Goal: Task Accomplishment & Management: Complete application form

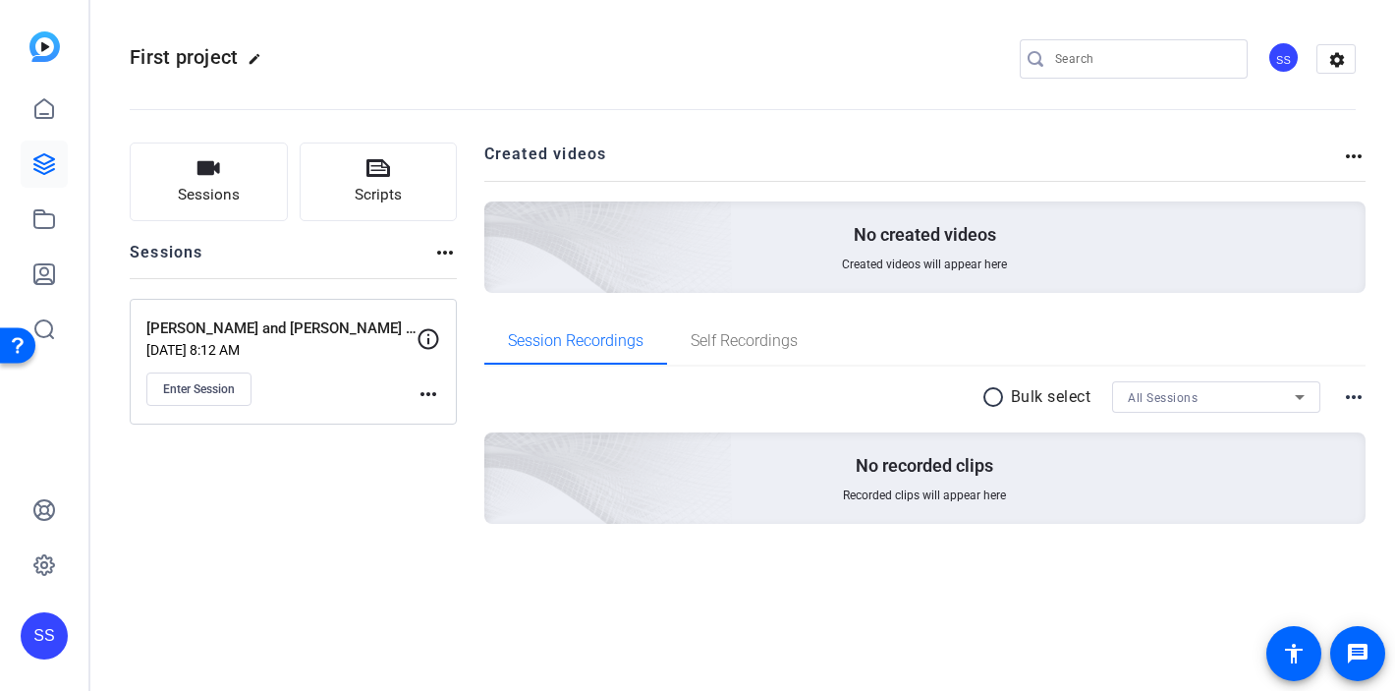
click at [44, 638] on div "SS" at bounding box center [44, 635] width 47 height 47
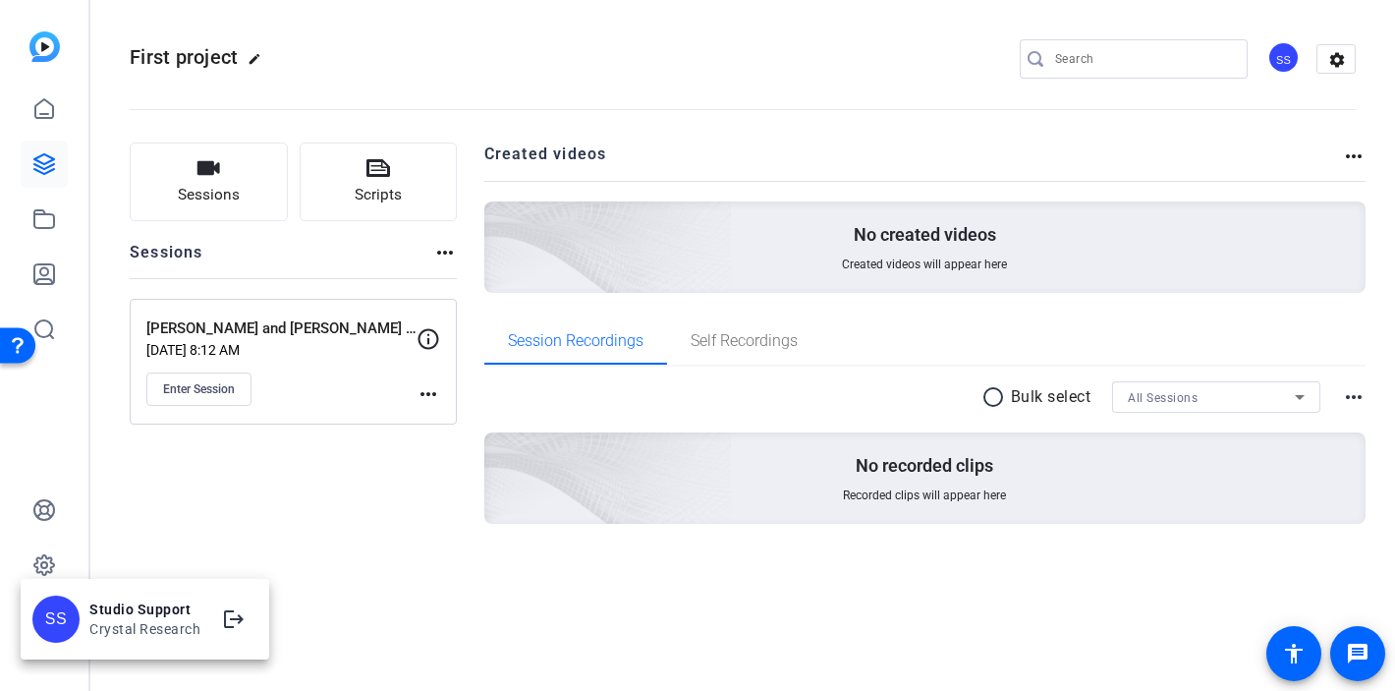
click at [217, 536] on div at bounding box center [697, 345] width 1395 height 691
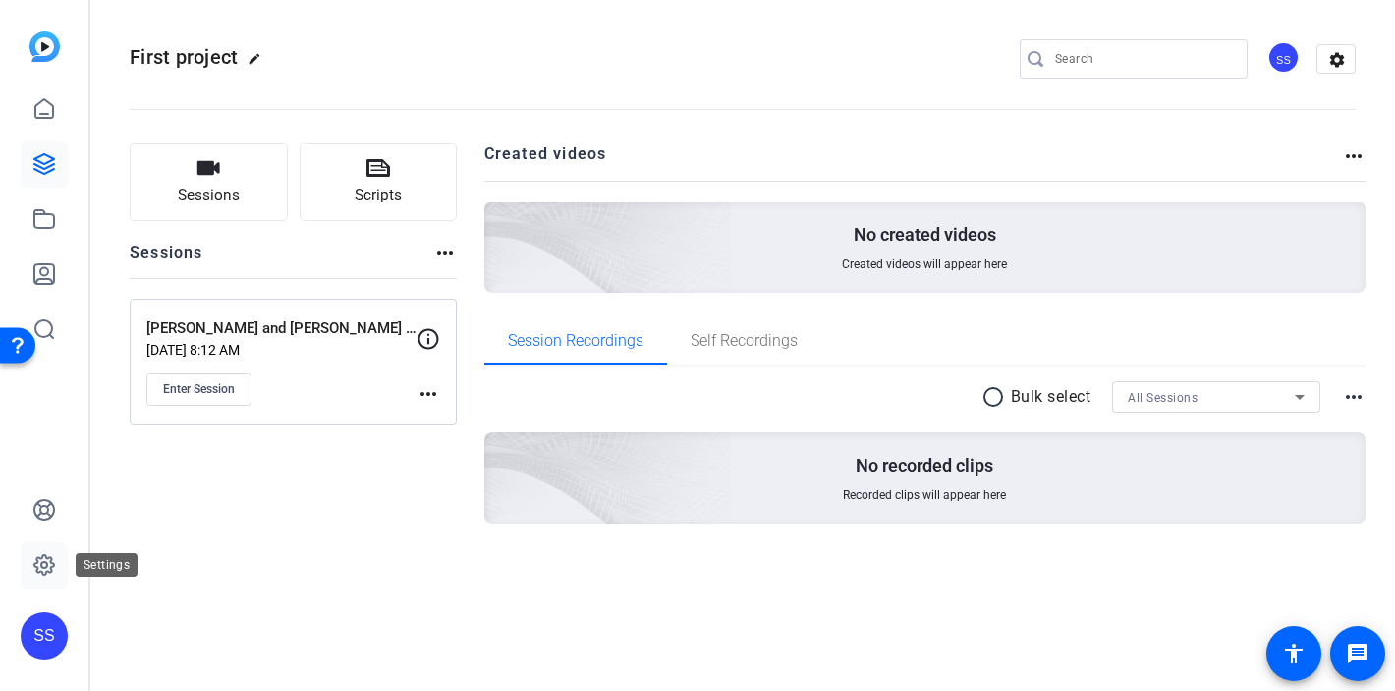
click at [39, 561] on icon at bounding box center [44, 565] width 24 height 24
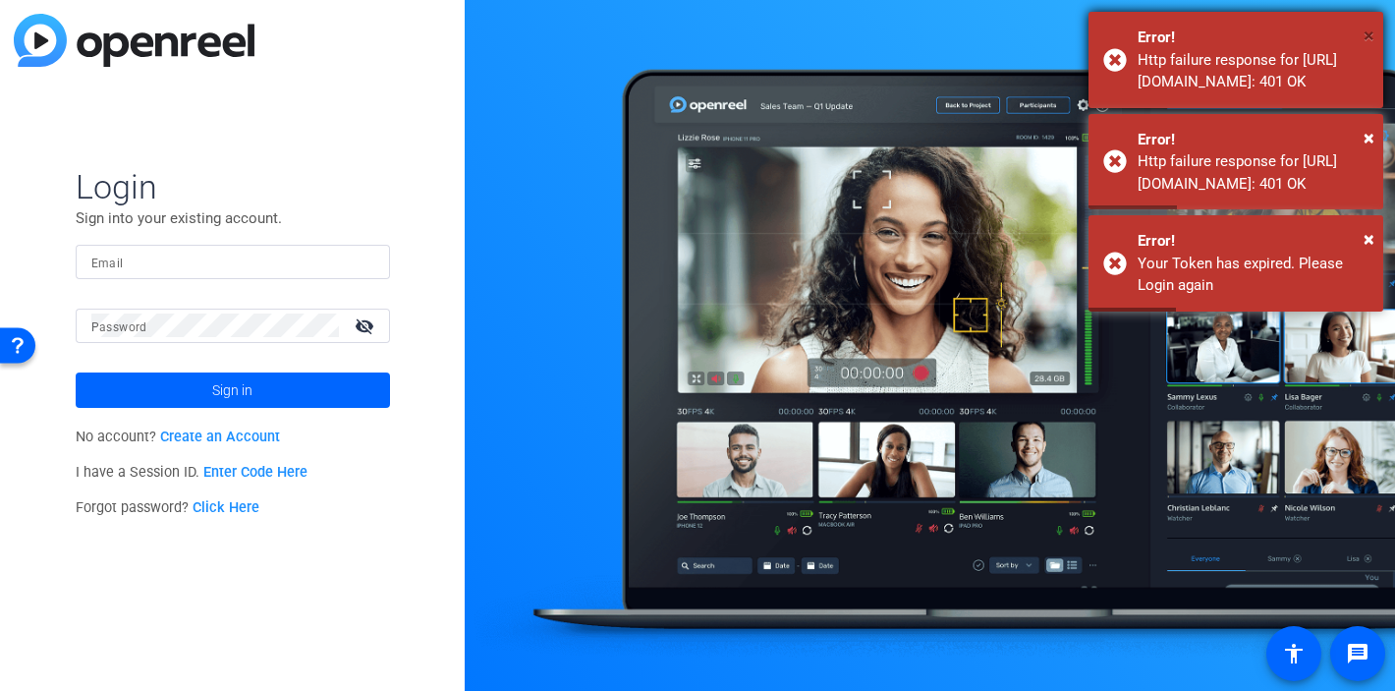
click at [1368, 37] on span "×" at bounding box center [1369, 36] width 11 height 24
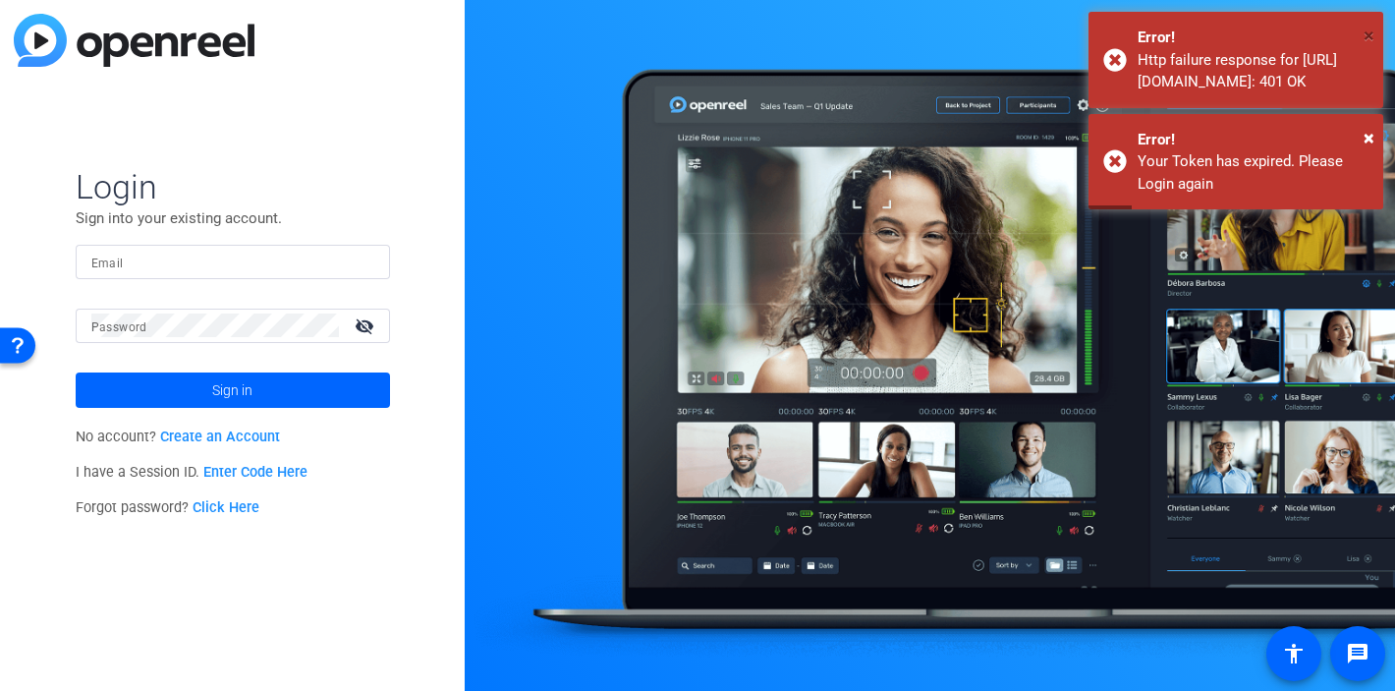
click at [1368, 37] on span "×" at bounding box center [1369, 36] width 11 height 24
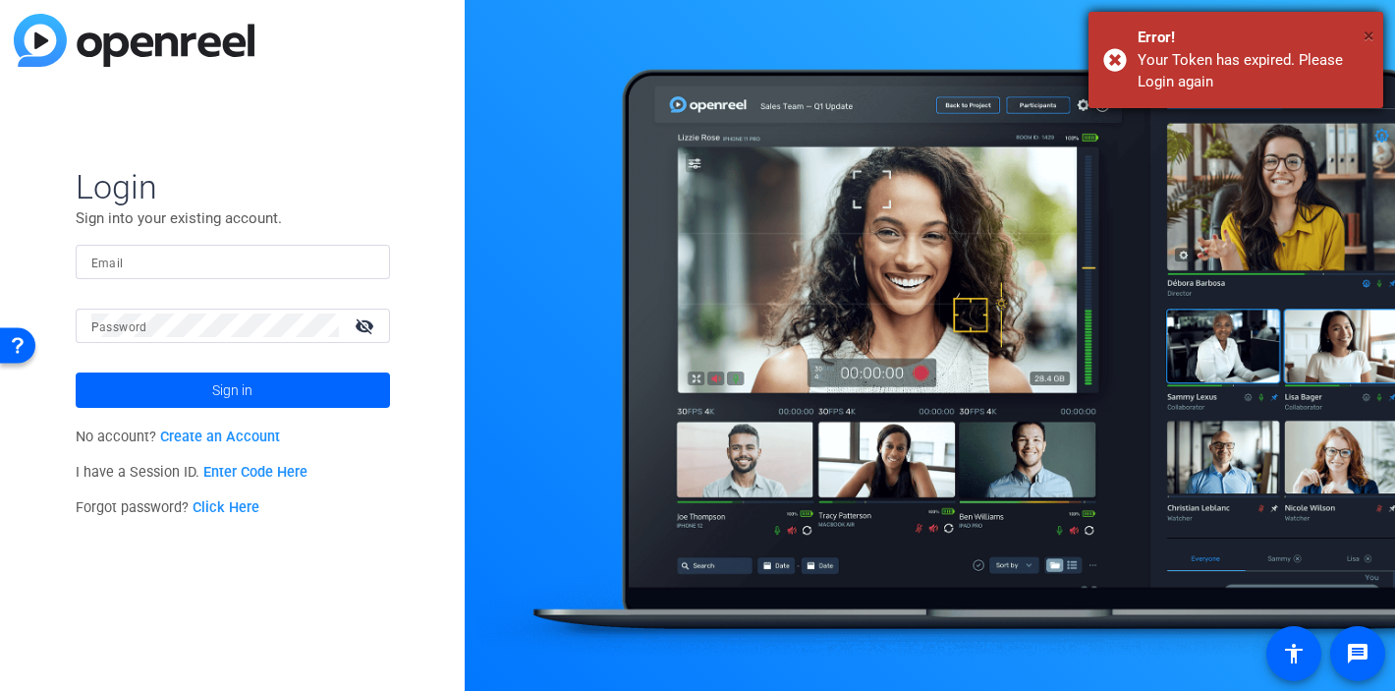
click at [1368, 36] on span "×" at bounding box center [1369, 36] width 11 height 24
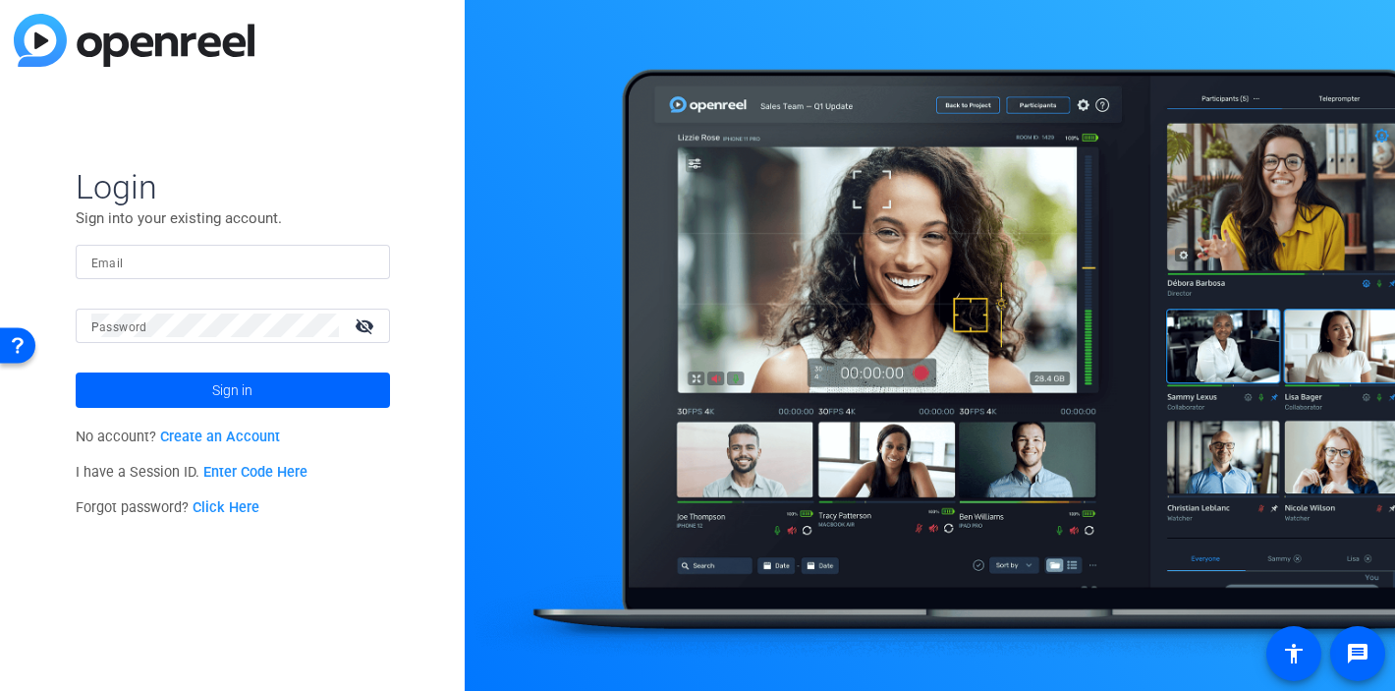
click at [366, 273] on div at bounding box center [232, 262] width 283 height 34
click at [354, 261] on input "Email" at bounding box center [232, 262] width 283 height 24
click at [372, 266] on input "Email" at bounding box center [232, 262] width 283 height 24
click at [359, 265] on input "Email" at bounding box center [232, 262] width 283 height 24
click at [376, 266] on div "Email" at bounding box center [233, 262] width 314 height 34
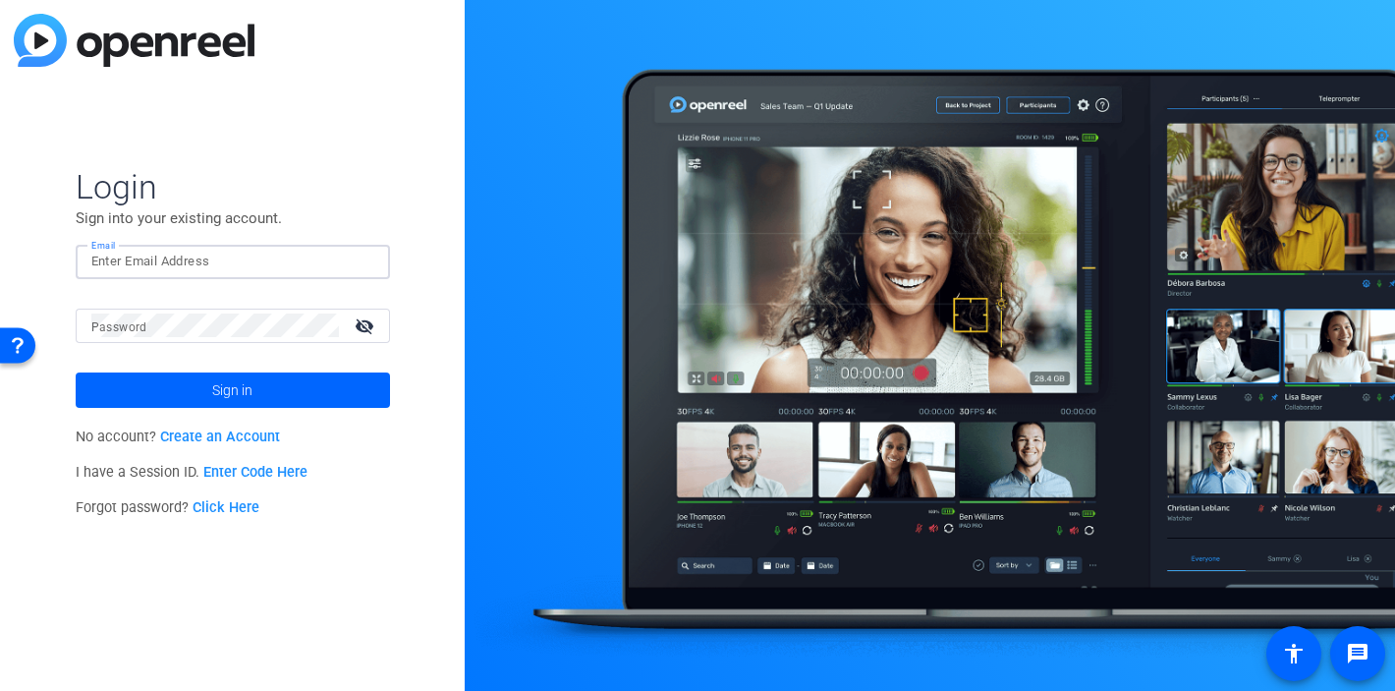
click at [376, 266] on div "Email" at bounding box center [233, 262] width 314 height 34
click at [371, 263] on input "Email" at bounding box center [232, 262] width 283 height 24
click at [364, 263] on input "Email" at bounding box center [232, 262] width 283 height 24
click at [370, 270] on input "Email" at bounding box center [232, 262] width 283 height 24
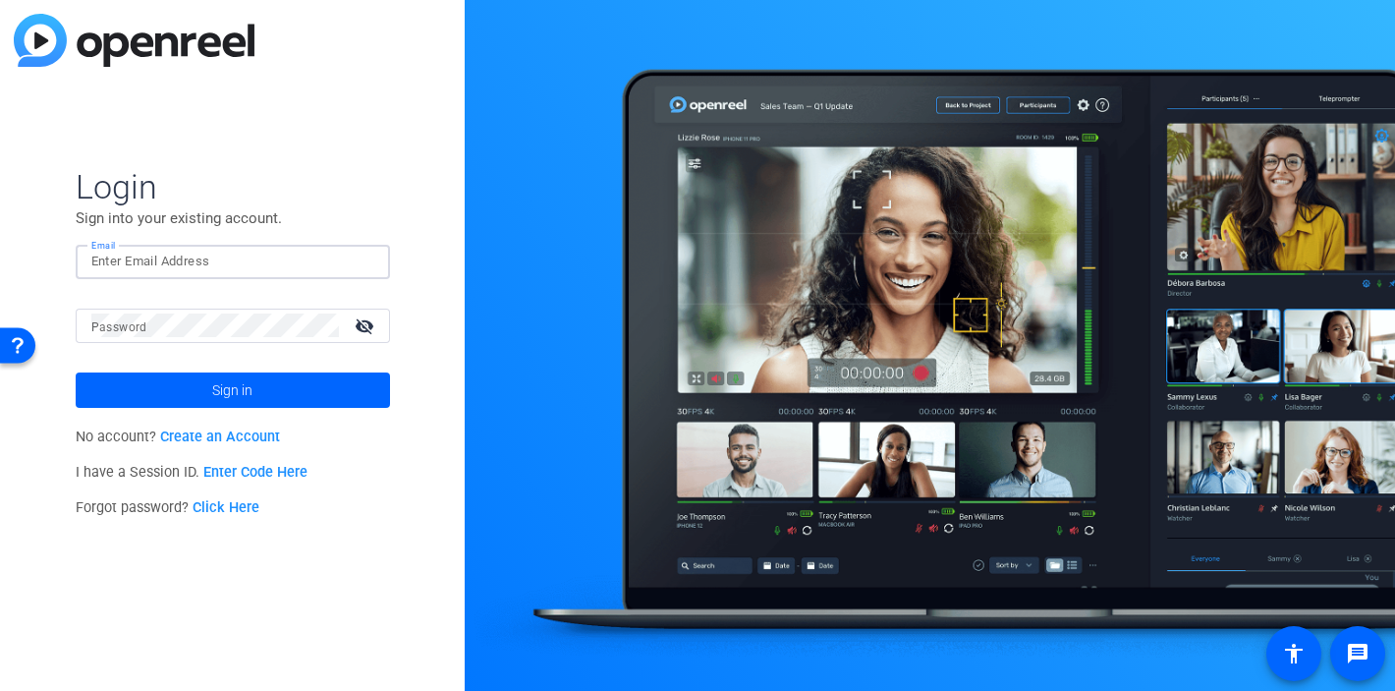
click at [357, 256] on input "Email" at bounding box center [232, 262] width 283 height 24
click at [365, 271] on div at bounding box center [232, 262] width 283 height 34
click at [361, 261] on img at bounding box center [358, 262] width 14 height 24
click at [300, 263] on input "Email" at bounding box center [232, 262] width 283 height 24
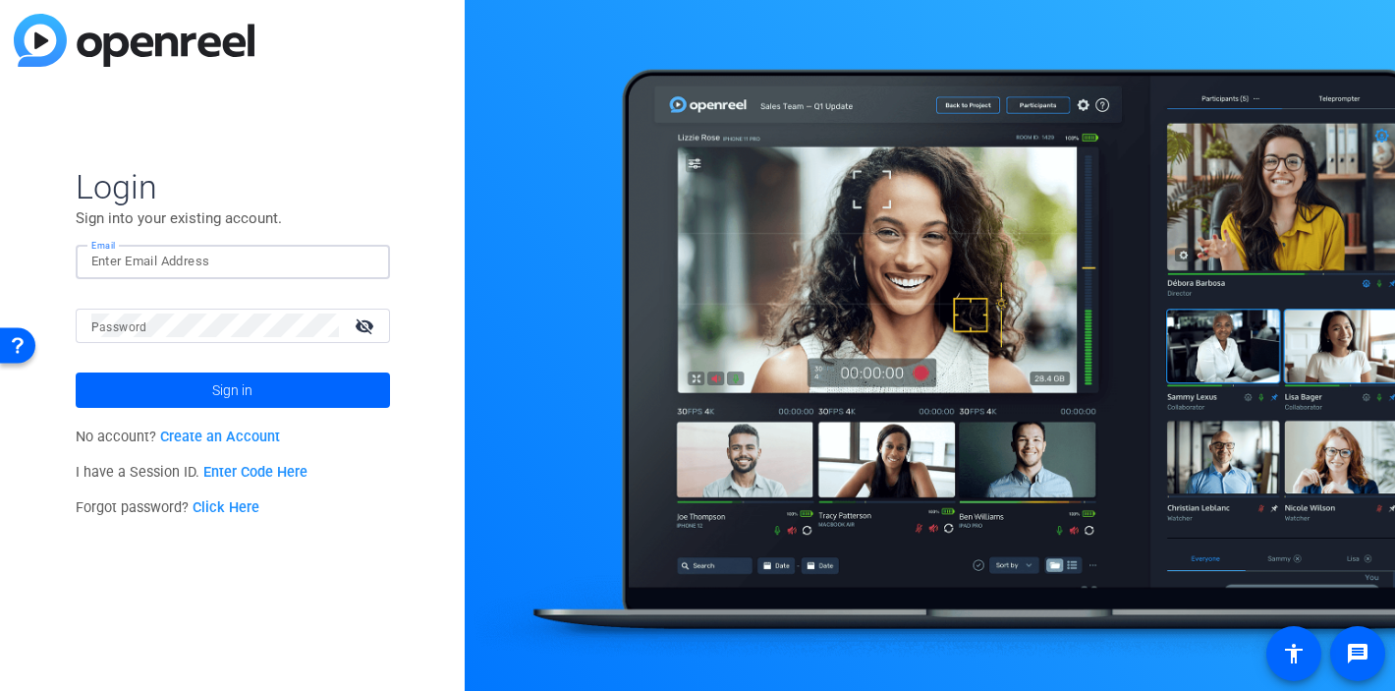
click at [364, 262] on img at bounding box center [358, 262] width 14 height 24
click at [366, 260] on div at bounding box center [363, 262] width 24 height 24
click at [365, 261] on div at bounding box center [363, 262] width 24 height 24
click at [379, 260] on div "Email" at bounding box center [233, 262] width 314 height 34
click at [360, 259] on img at bounding box center [358, 262] width 14 height 24
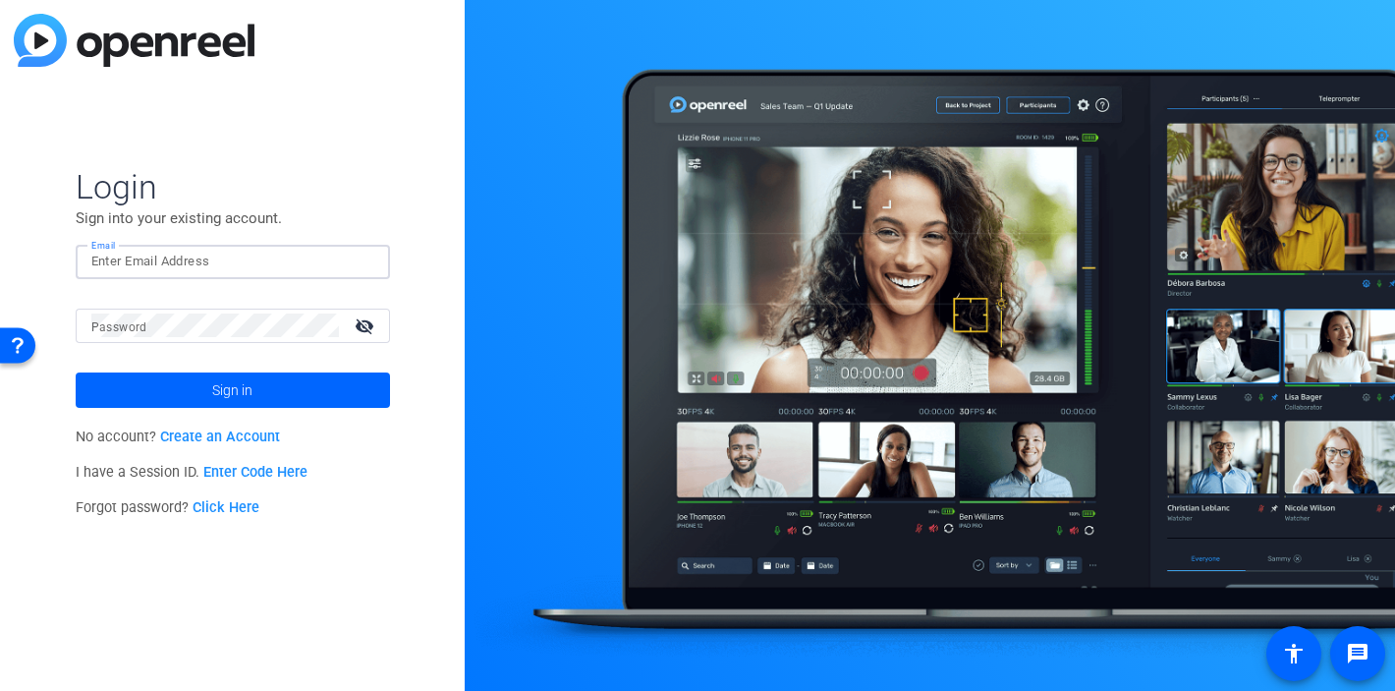
click at [347, 258] on input "Email" at bounding box center [232, 262] width 283 height 24
click at [362, 258] on img at bounding box center [358, 262] width 14 height 24
click at [358, 261] on div at bounding box center [232, 262] width 283 height 34
click at [358, 261] on img at bounding box center [358, 262] width 14 height 24
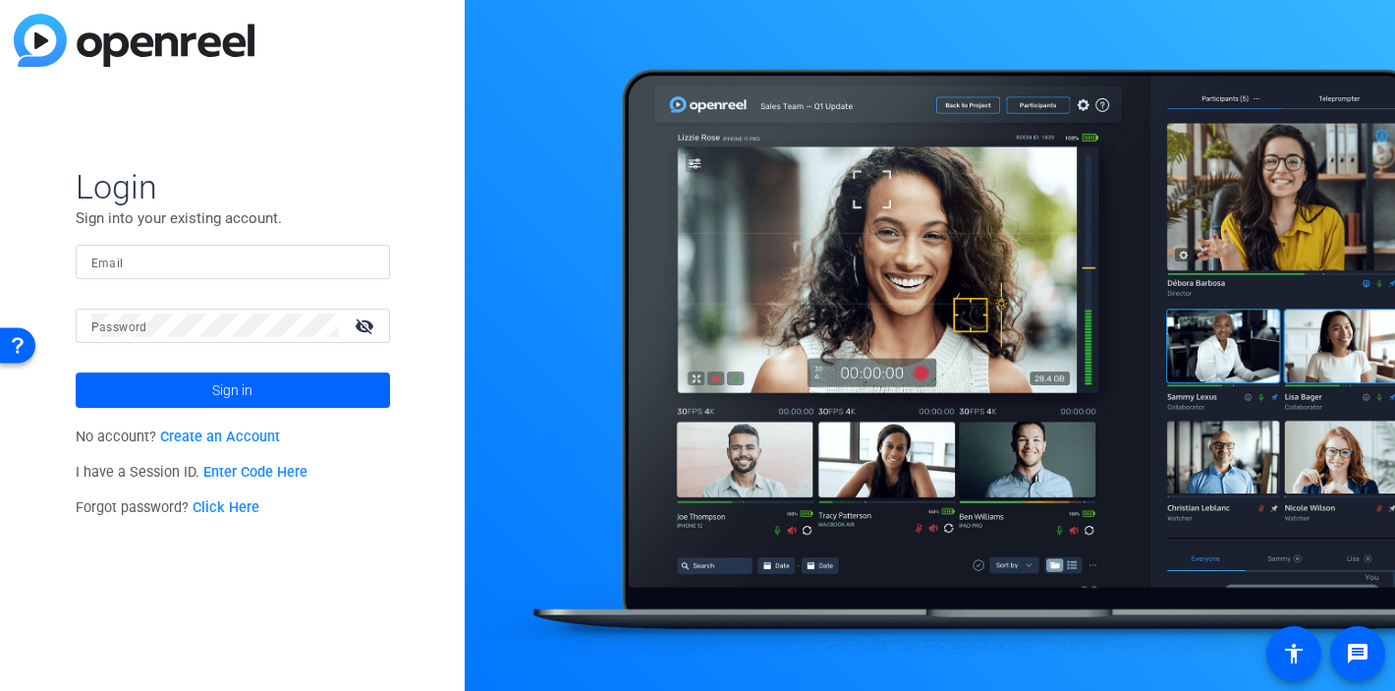
click at [365, 264] on div at bounding box center [232, 262] width 283 height 34
click at [365, 264] on div at bounding box center [363, 262] width 24 height 24
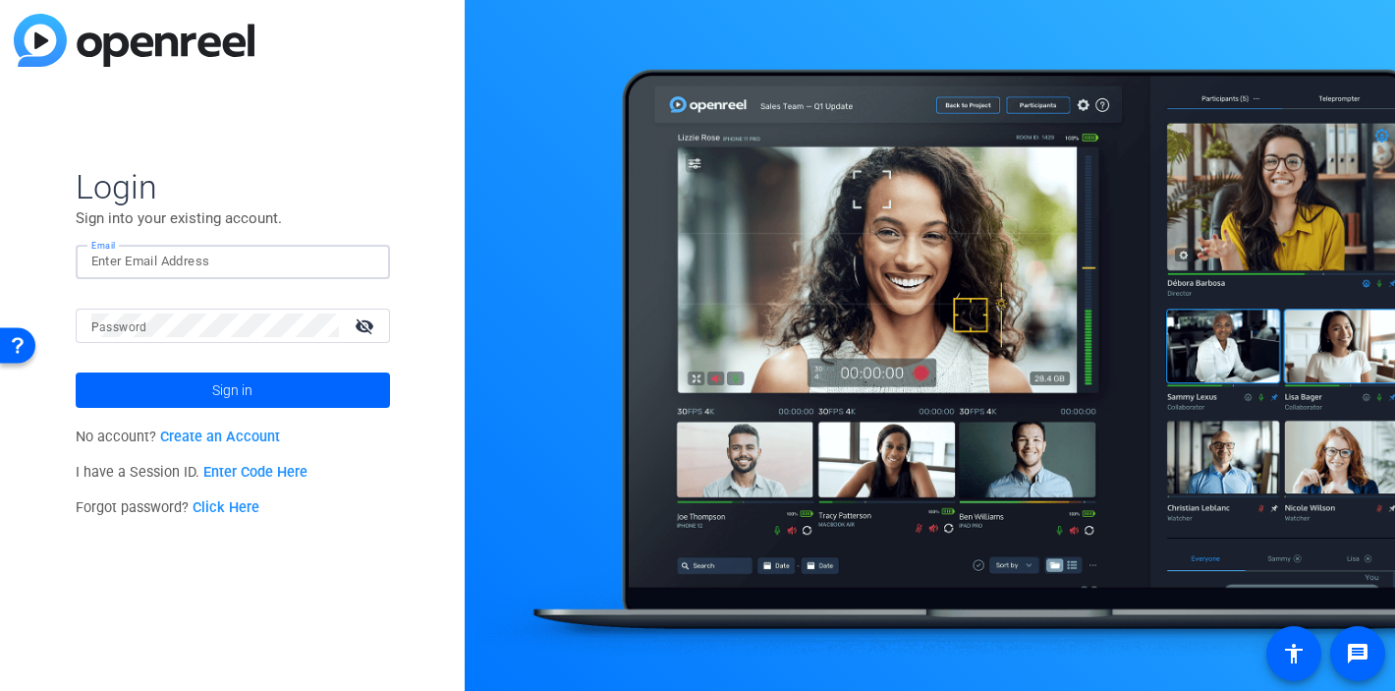
click at [365, 264] on div at bounding box center [363, 262] width 24 height 24
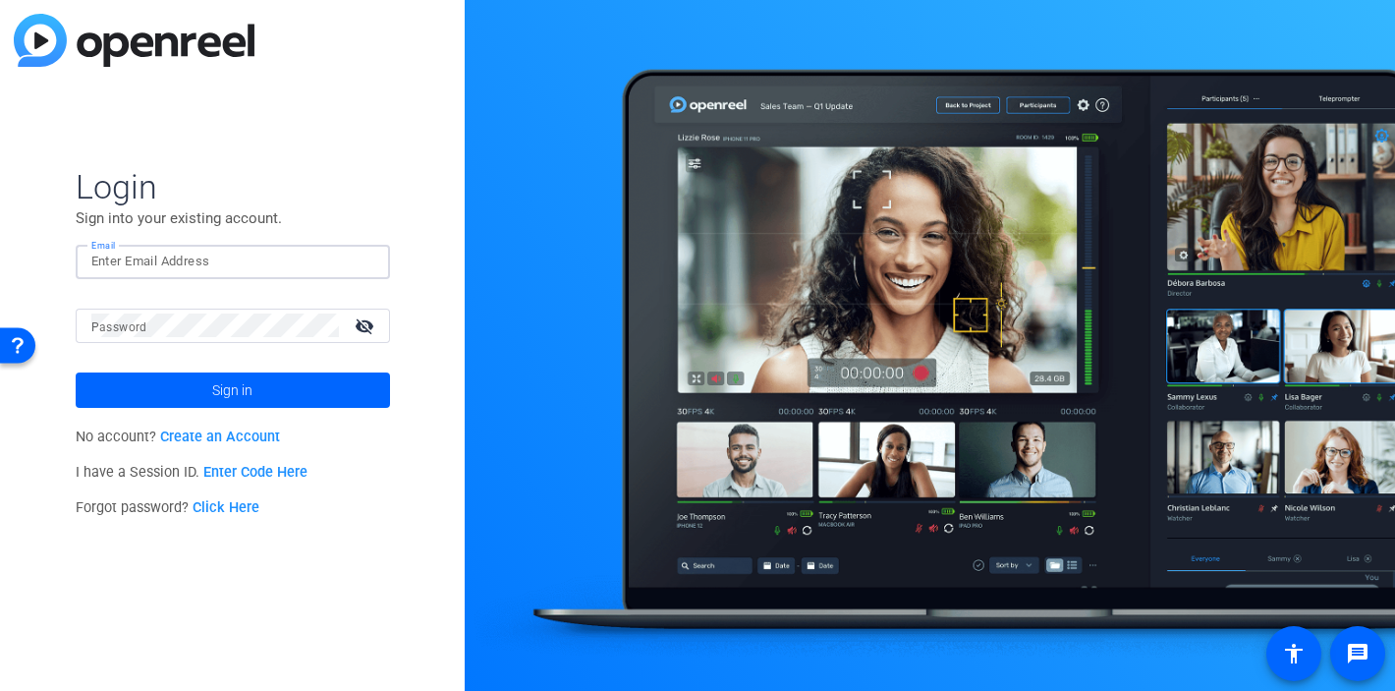
click at [357, 261] on img at bounding box center [358, 262] width 14 height 24
click at [360, 263] on img at bounding box center [358, 262] width 14 height 24
click at [364, 261] on img at bounding box center [358, 262] width 14 height 24
